Goal: Information Seeking & Learning: Learn about a topic

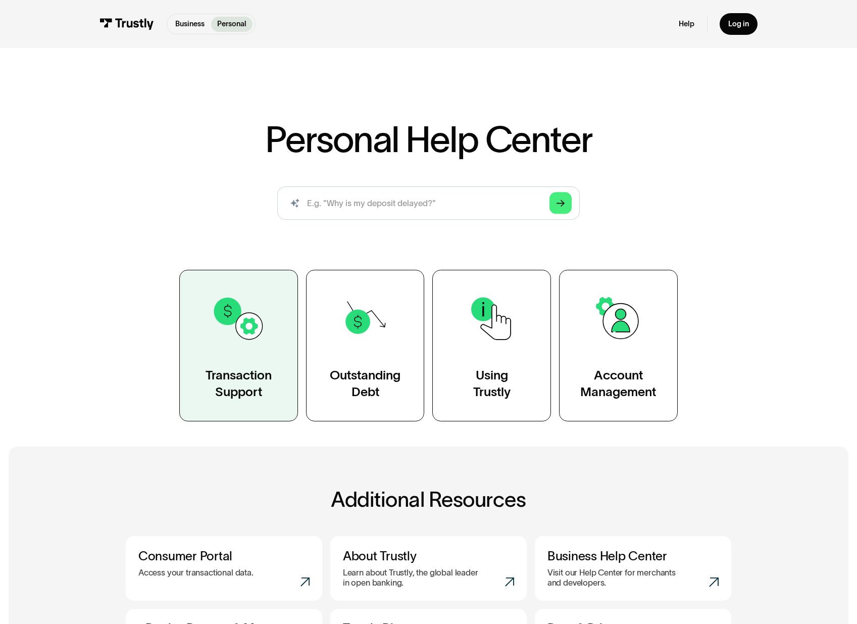
click at [256, 372] on div "Transaction Support" at bounding box center [239, 383] width 66 height 33
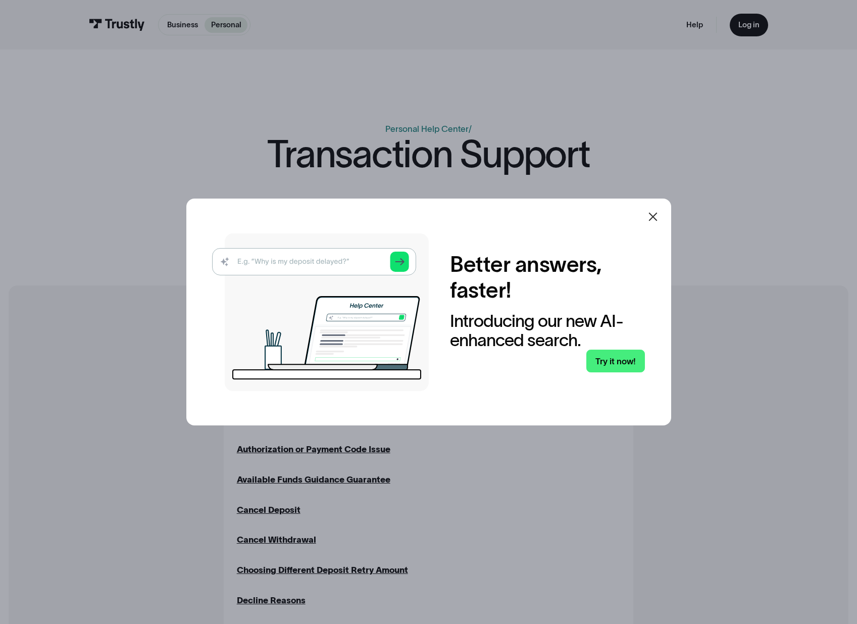
click at [647, 220] on div at bounding box center [653, 217] width 24 height 24
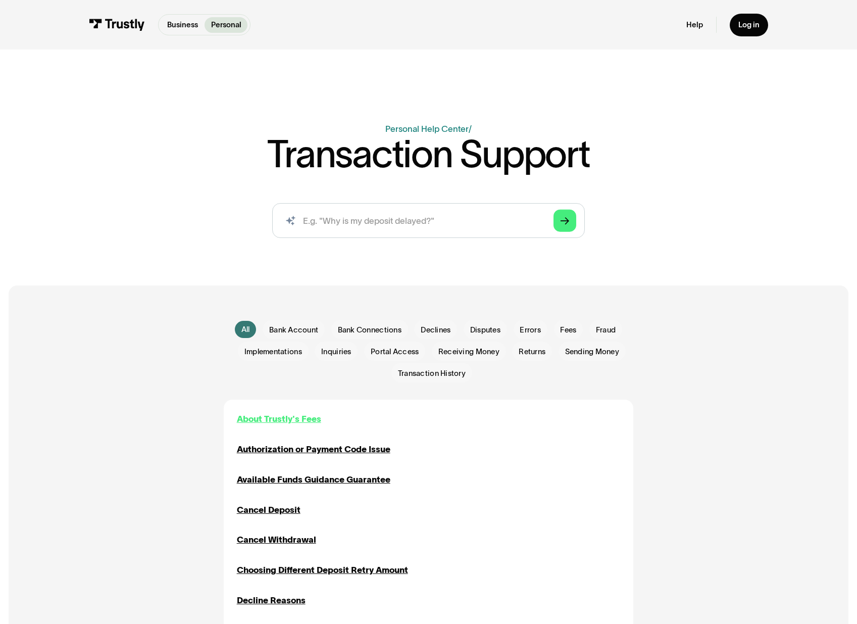
click at [301, 421] on div "About Trustly's Fees" at bounding box center [279, 418] width 84 height 13
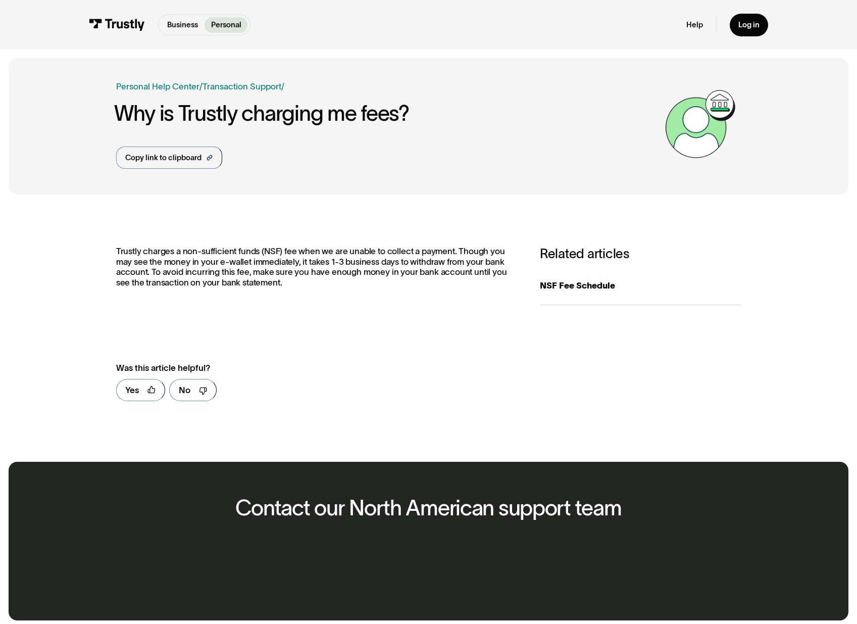
click at [310, 237] on div "**********" at bounding box center [429, 328] width 840 height 250
click at [304, 256] on p "Trustly charges a non-sufficient funds (NSF) fee when we are unable to collect …" at bounding box center [317, 266] width 402 height 41
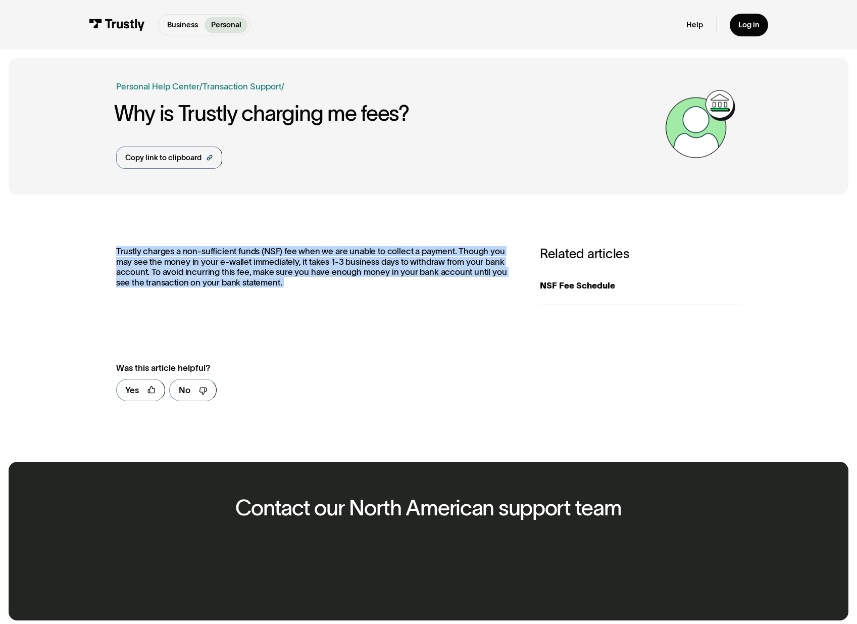
click at [304, 256] on p "Trustly charges a non-sufficient funds (NSF) fee when we are unable to collect …" at bounding box center [317, 266] width 402 height 41
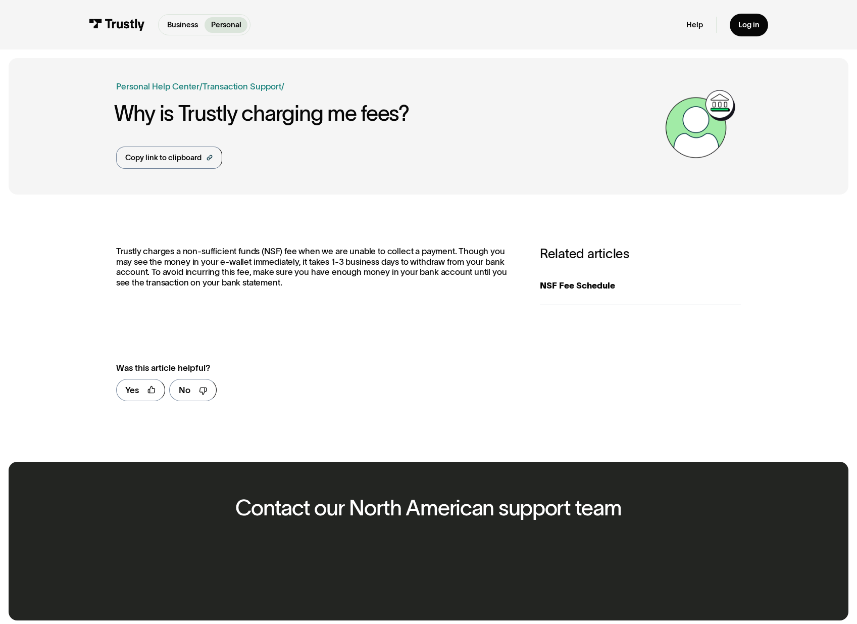
click at [412, 89] on div "Business Help Center Personal Help Center / Personal Business Transaction Suppo…" at bounding box center [388, 86] width 544 height 13
click at [216, 90] on link "Transaction Support" at bounding box center [242, 86] width 79 height 10
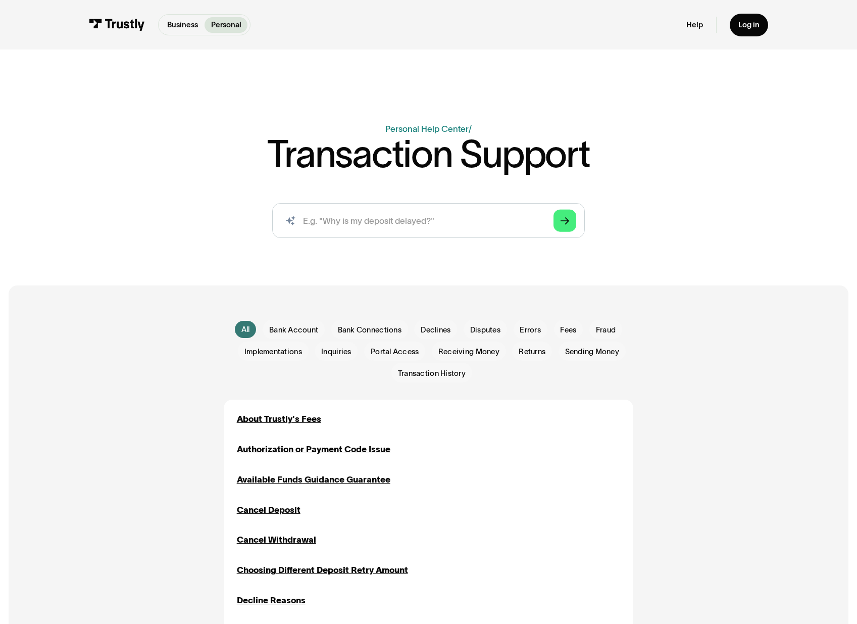
scroll to position [123, 0]
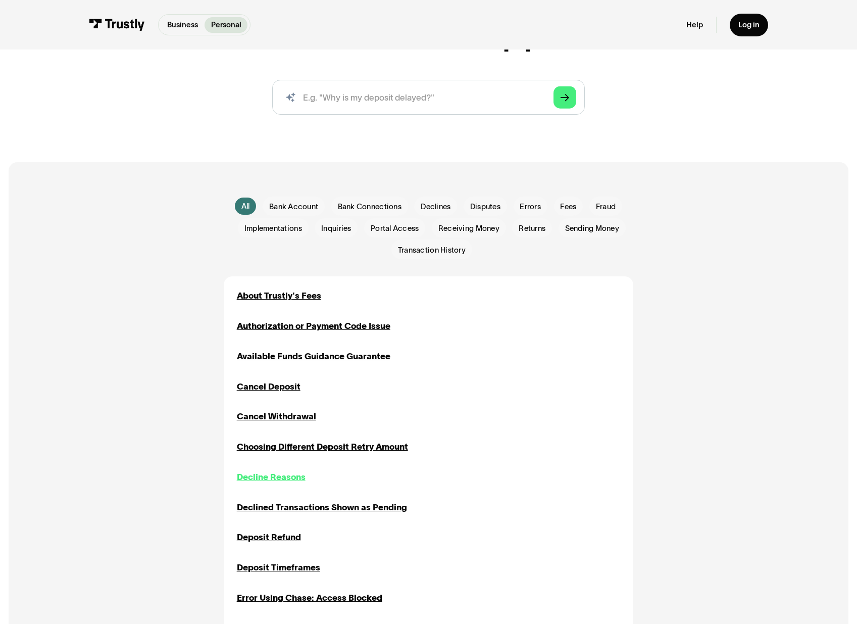
click at [260, 479] on div "Decline Reasons" at bounding box center [271, 476] width 69 height 13
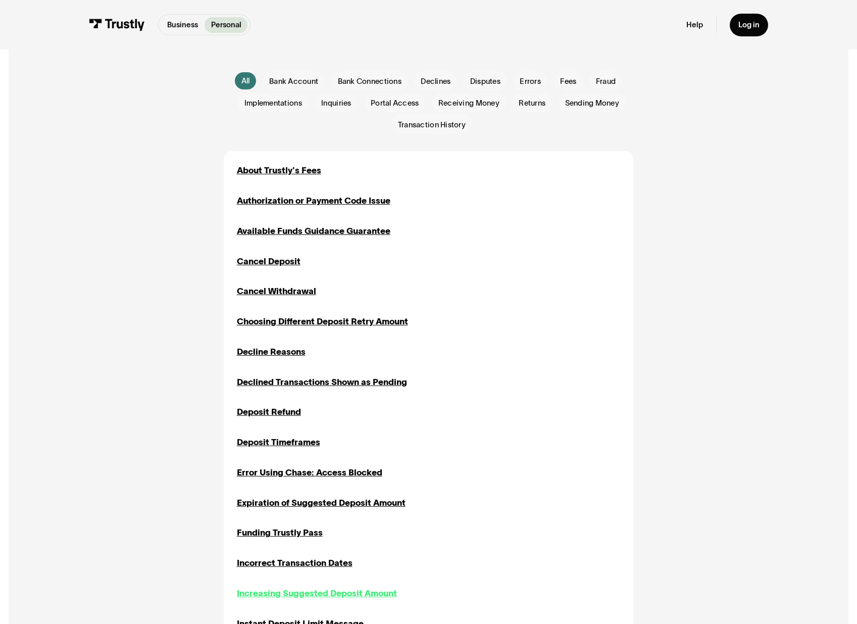
scroll to position [300, 0]
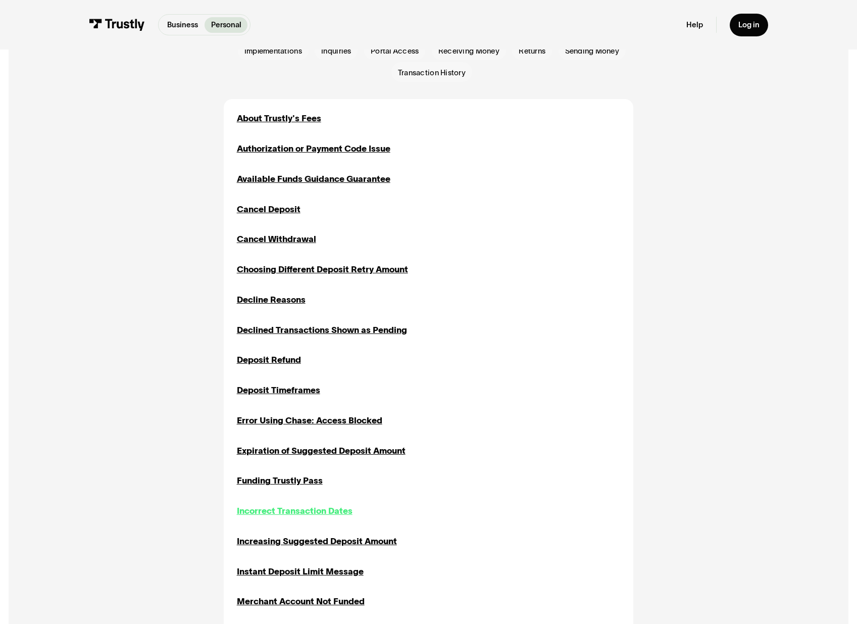
click at [292, 514] on div "Incorrect Transaction Dates" at bounding box center [295, 510] width 116 height 13
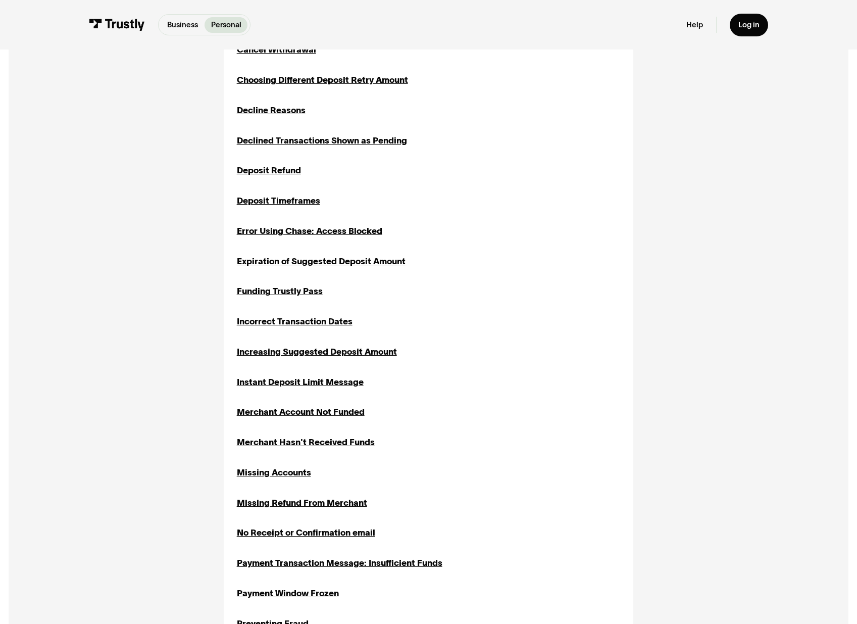
scroll to position [542, 0]
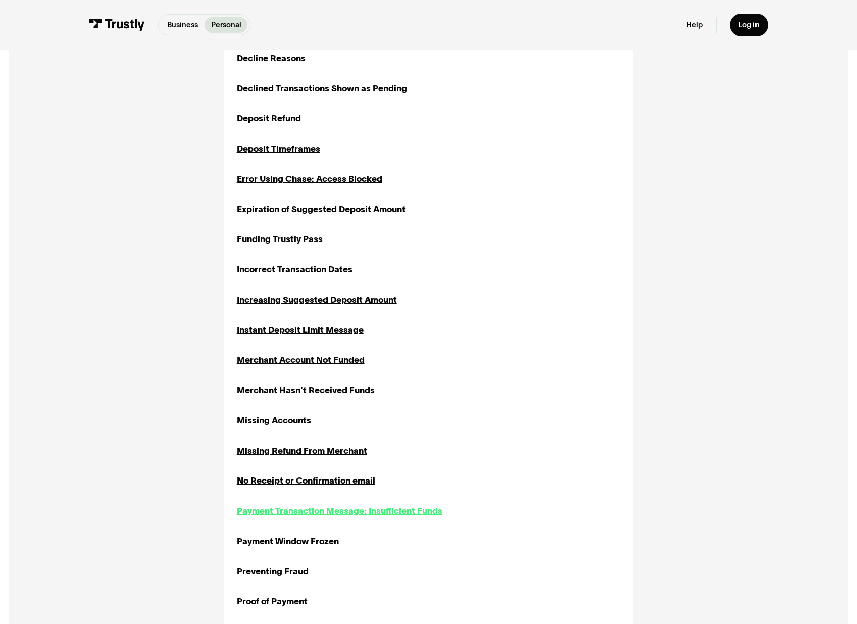
click at [303, 512] on div "Payment Transaction Message: Insufficient Funds" at bounding box center [340, 510] width 206 height 13
